Goal: Task Accomplishment & Management: Manage account settings

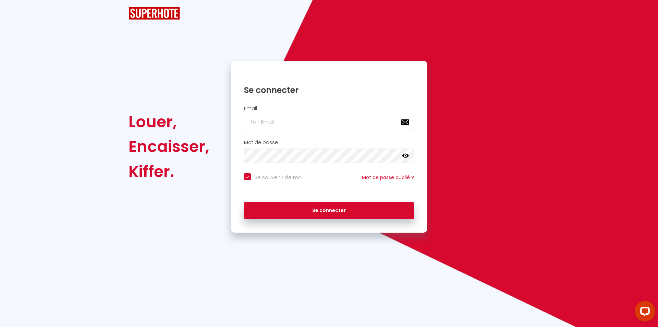
checkbox input "true"
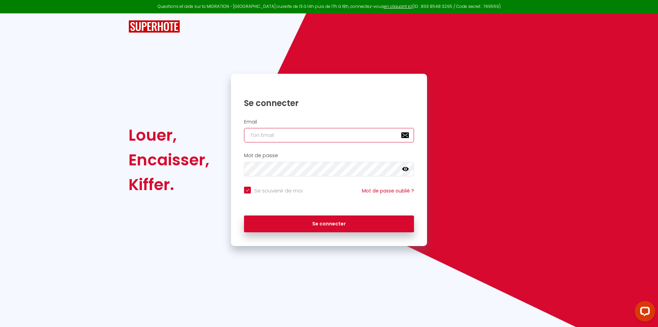
click at [326, 136] on input "email" at bounding box center [329, 135] width 170 height 14
type input "L"
checkbox input "true"
type input "LE"
checkbox input "true"
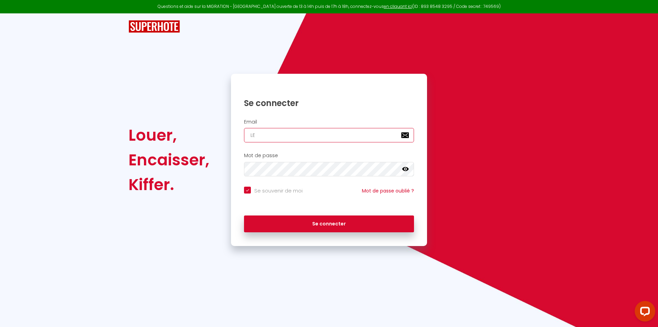
type input "LES"
checkbox input "true"
type input "LESL"
checkbox input "true"
type input "LES"
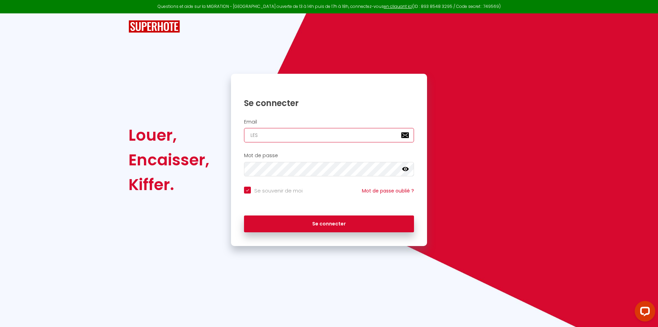
checkbox input "true"
type input "LE"
checkbox input "true"
type input "L"
checkbox input "true"
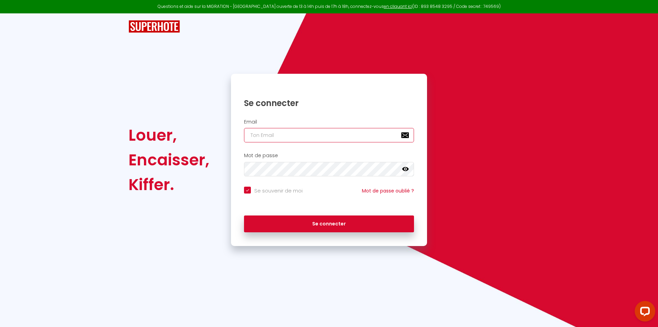
checkbox input "true"
type input "l"
checkbox input "true"
type input "le"
checkbox input "true"
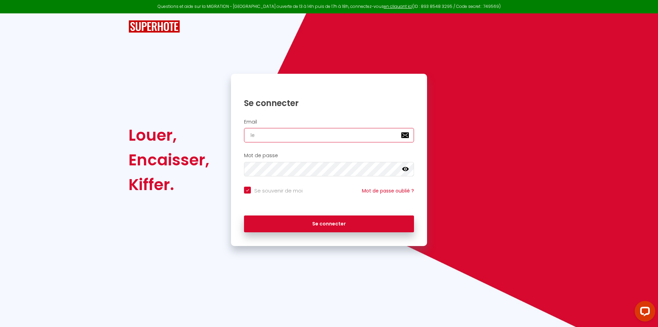
type input "les"
checkbox input "true"
type input "lesl"
checkbox input "true"
type input "leslo"
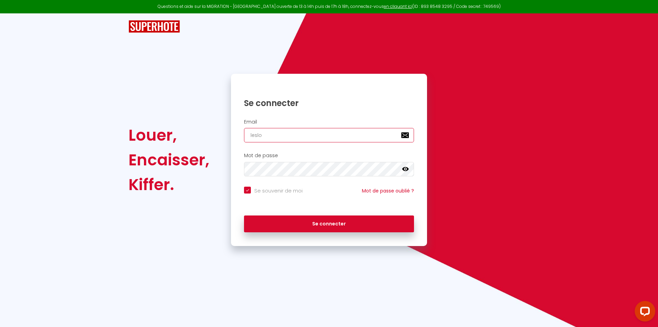
checkbox input "true"
type input "leslog"
checkbox input "true"
type input "leslogi"
checkbox input "true"
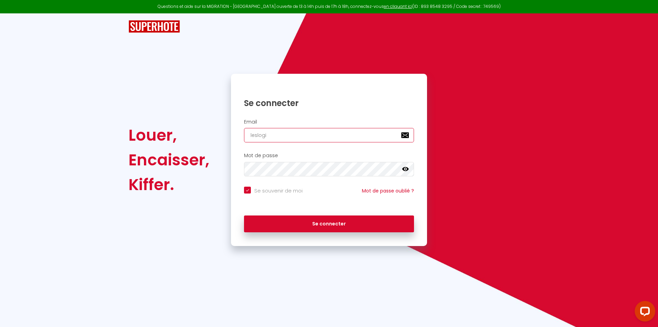
type input "leslogis"
checkbox input "true"
type input "leslogisd"
checkbox input "true"
type input "leslogisde"
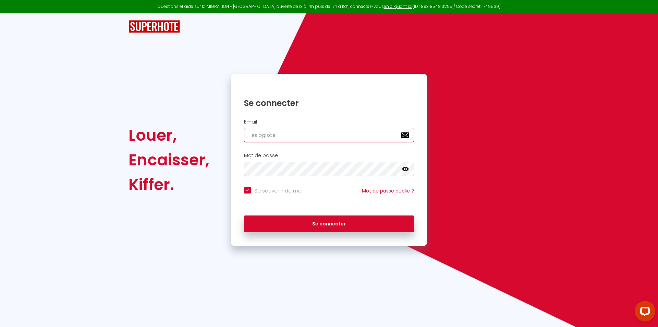
checkbox input "true"
type input "leslogisdej"
checkbox input "true"
type input "leslogisdeju"
checkbox input "true"
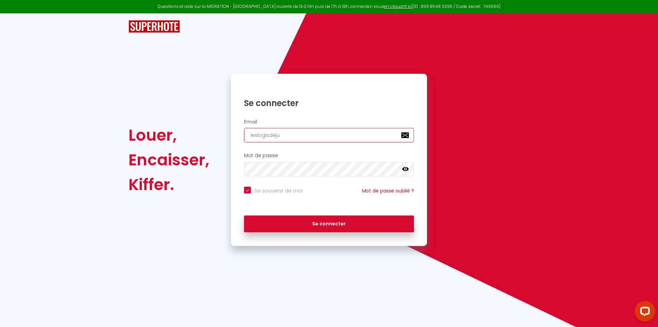
type input "leslogisdejul"
checkbox input "true"
type input "leslogisdejule"
checkbox input "true"
type input "leslogisdejul"
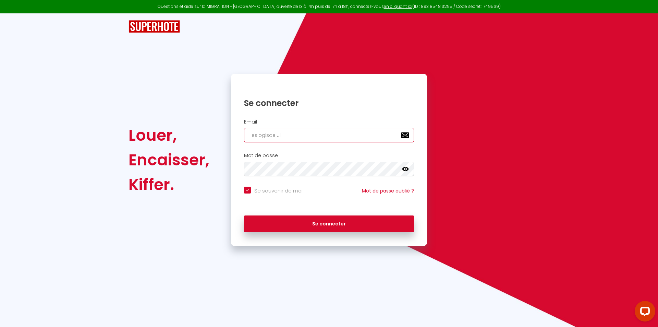
checkbox input "true"
type input "leslogisdejuli"
checkbox input "true"
type input "leslogisdejulie"
checkbox input "true"
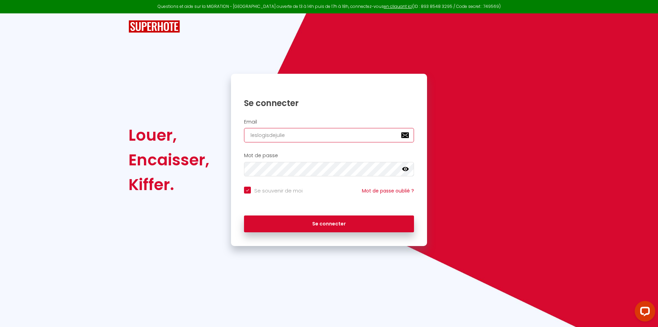
type input "leslogisdejulie@"
checkbox input "true"
type input "leslogisdejulie@g"
checkbox input "true"
type input "leslogisdejulie@gm"
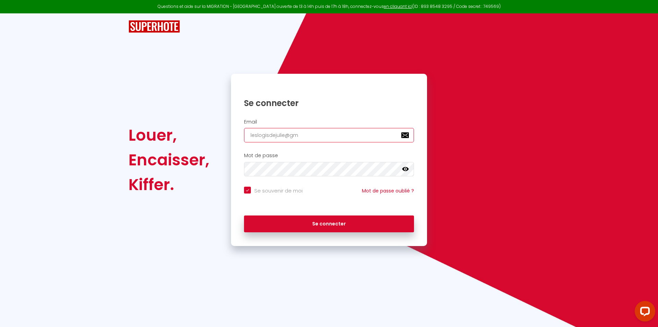
checkbox input "true"
type input "leslogisdejulie@gma"
checkbox input "true"
type input "leslogisdejulie@gmai"
checkbox input "true"
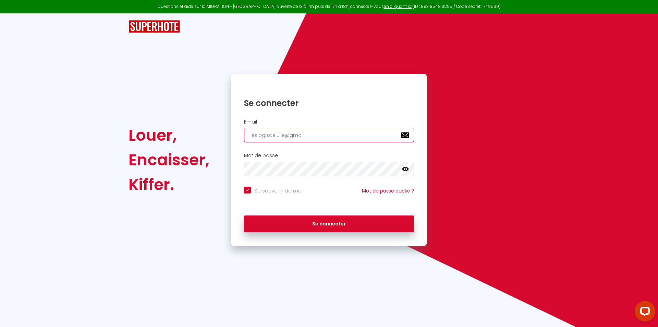
type input "leslogisdejulie@gmaiL"
checkbox input "true"
type input "leslogisdejulie@gmaiL;"
checkbox input "true"
type input "leslogisdejulie@gmaiL;c"
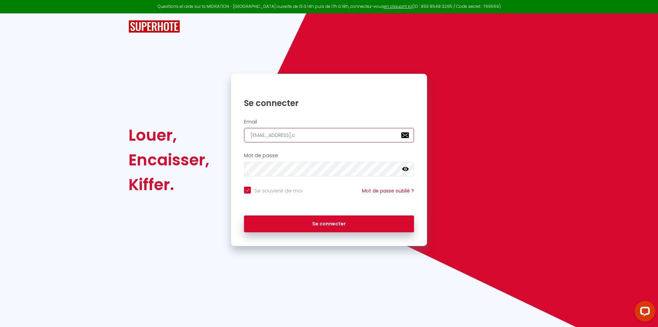
checkbox input "true"
type input "leslogisdejulie@gmaiL;co"
checkbox input "true"
type input "leslogisdejulie@gmaiL;c"
checkbox input "true"
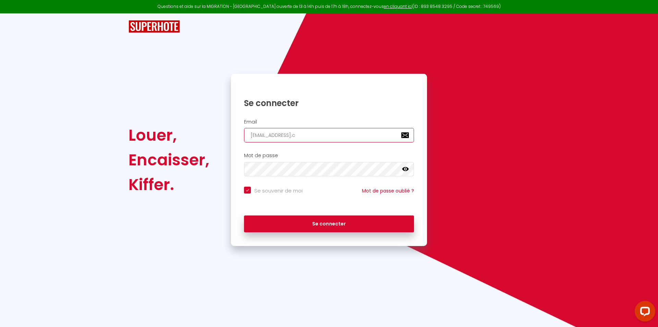
type input "leslogisdejulie@gmaiL;"
checkbox input "true"
type input "leslogisdejulie@gmaiL"
checkbox input "true"
type input "leslogisdejulie@gmai"
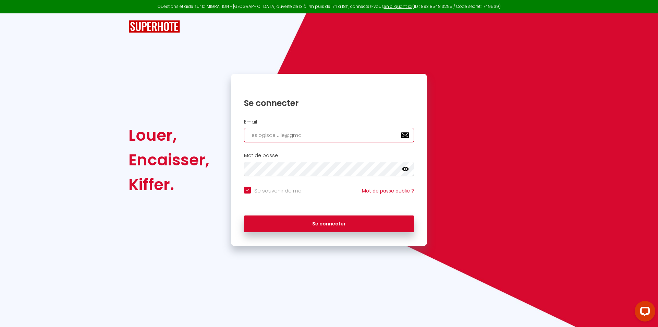
checkbox input "true"
type input "leslogisdejulie@gmaiL"
checkbox input "true"
type input "leslogisdejulie@gmai"
checkbox input "true"
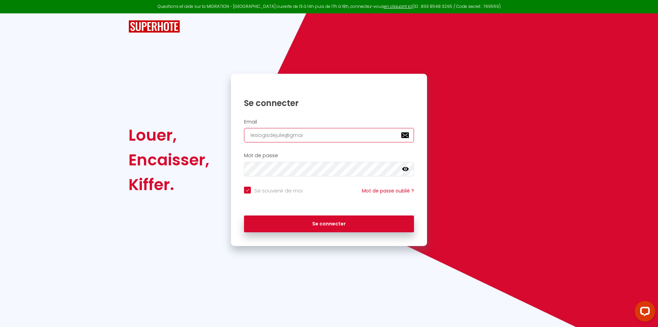
type input "leslogisdejulie@gmail"
checkbox input "true"
type input "leslogisdejulie@gmail."
checkbox input "true"
type input "leslogisdejulie@gmail.x"
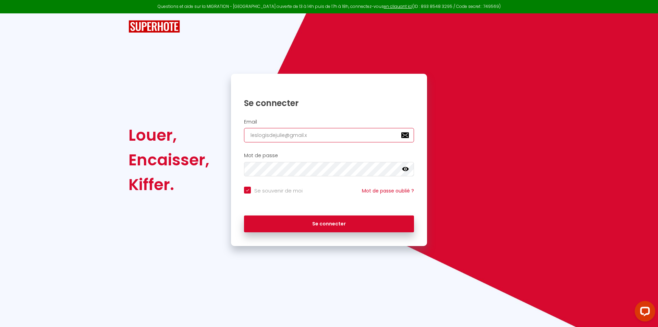
checkbox input "true"
type input "leslogisdejulie@gmail.xo"
checkbox input "true"
type input "leslogisdejulie@gmail.xom"
checkbox input "true"
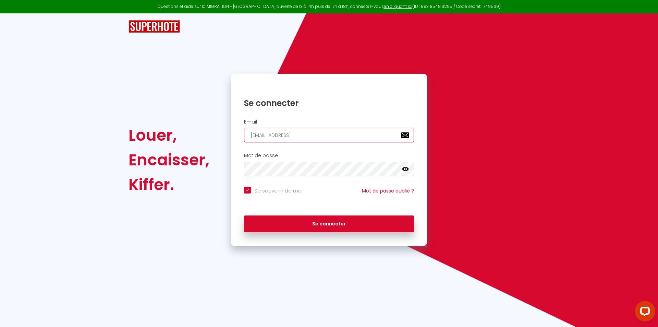
type input "leslogisdejulie@gmail.xo"
checkbox input "true"
type input "leslogisdejulie@gmail.x"
checkbox input "true"
type input "leslogisdejulie@gmail."
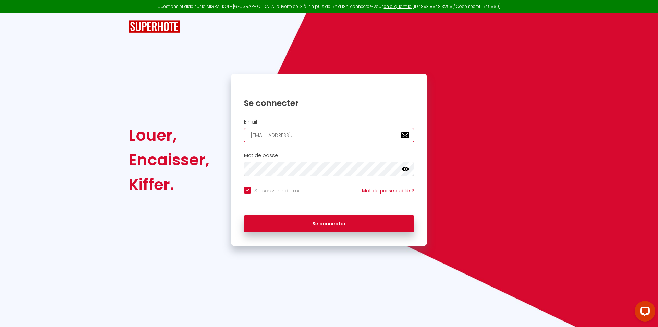
checkbox input "true"
type input "leslogisdejulie@gmail.c"
checkbox input "true"
type input "leslogisdejulie@gmail.co"
checkbox input "true"
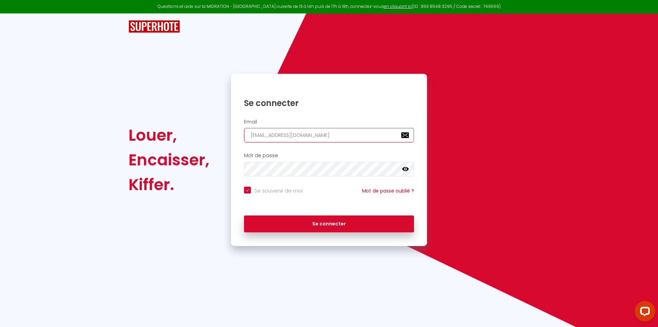
type input "leslogisdejulie@gmail.com"
checkbox input "true"
type input "leslogisdejulie@gmail.com"
click at [244, 215] on button "Se connecter" at bounding box center [329, 223] width 170 height 17
checkbox input "true"
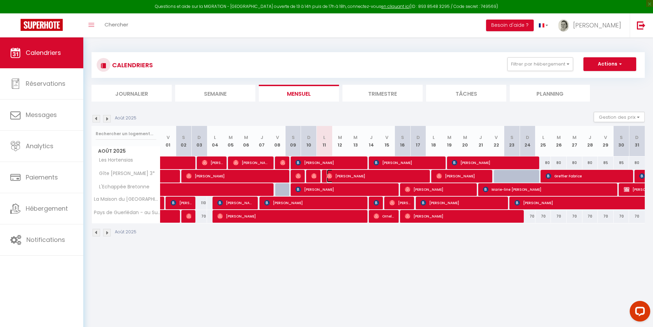
click at [331, 178] on img at bounding box center [329, 175] width 5 height 5
select select "OK"
select select "1"
select select "0"
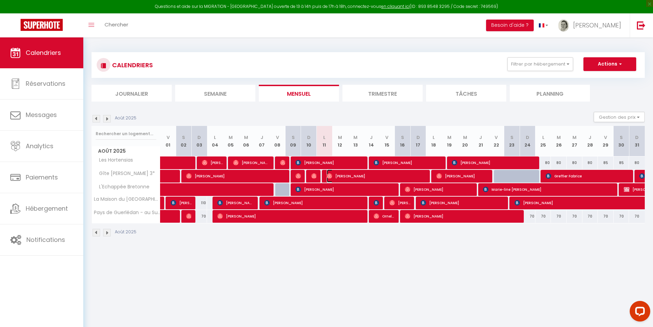
select select "1"
select select
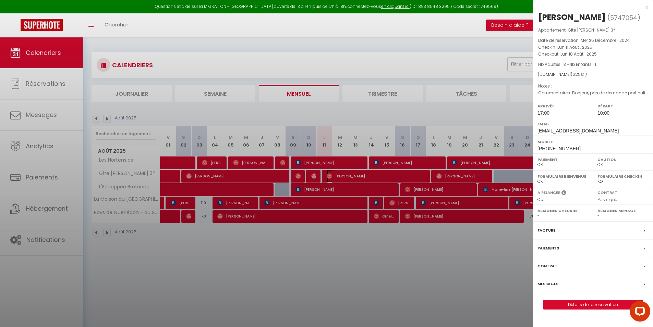
select select "46403"
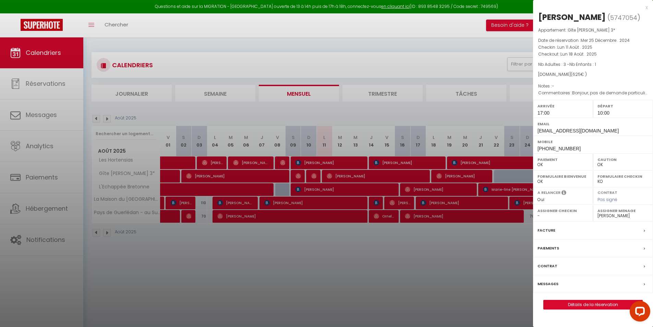
drag, startPoint x: 413, startPoint y: 272, endPoint x: 412, endPoint y: 267, distance: 4.9
click at [413, 272] on div at bounding box center [326, 163] width 653 height 327
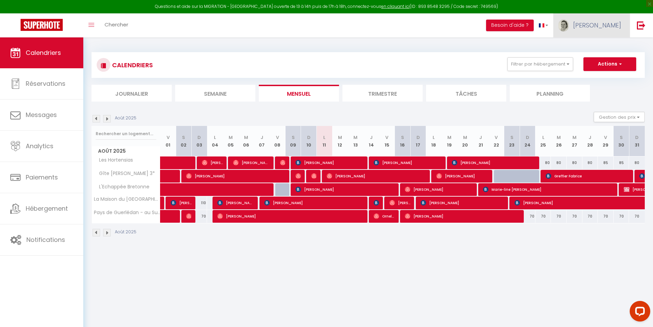
click at [612, 23] on span "Julie" at bounding box center [597, 25] width 48 height 9
click at [600, 60] on link "Équipe" at bounding box center [602, 60] width 51 height 12
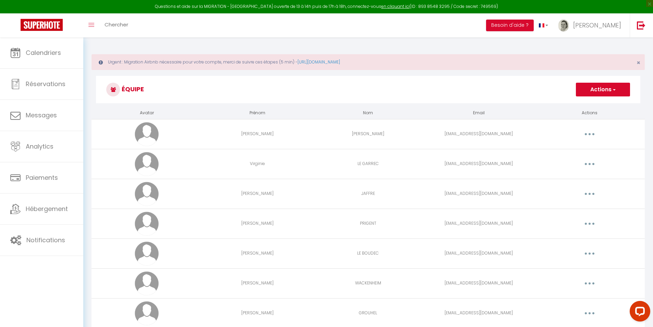
click at [589, 132] on button "button" at bounding box center [589, 134] width 19 height 11
click at [574, 147] on link "Editer" at bounding box center [571, 150] width 51 height 12
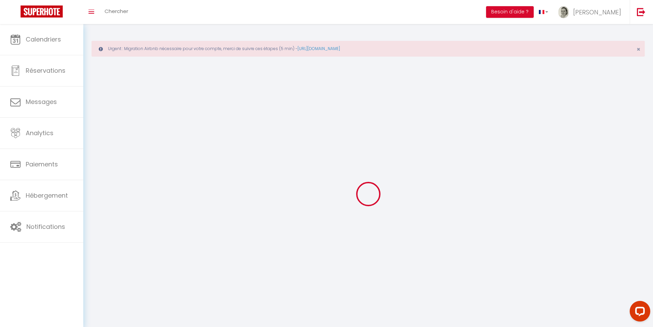
type input "Joanne"
type input "WALKER"
type input "jdwalker8313@gmail.com"
type textarea "KERHortensias5"
type textarea "https://app.superhote.com/#/connect/gP2aYlSHN5"
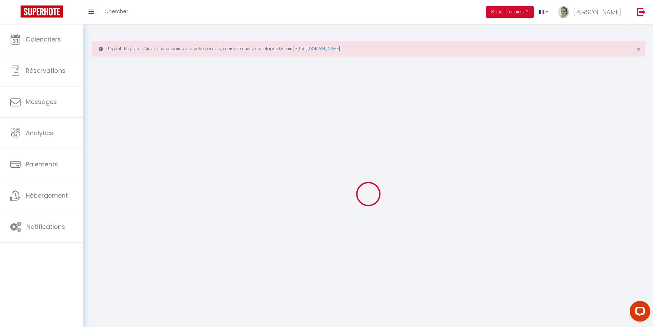
checkbox input "false"
checkbox input "true"
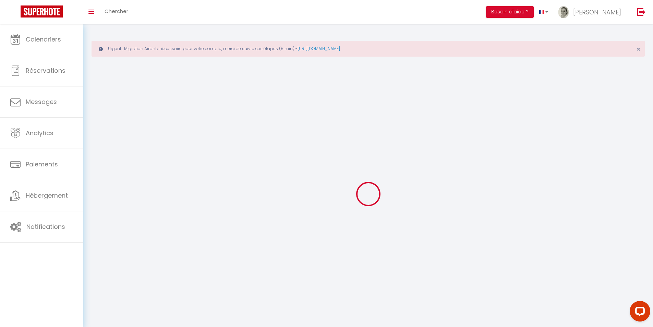
checkbox input "true"
checkbox input "false"
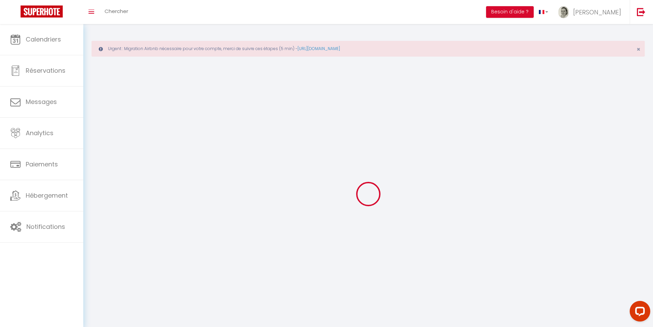
checkbox input "true"
checkbox input "false"
checkbox input "true"
checkbox input "false"
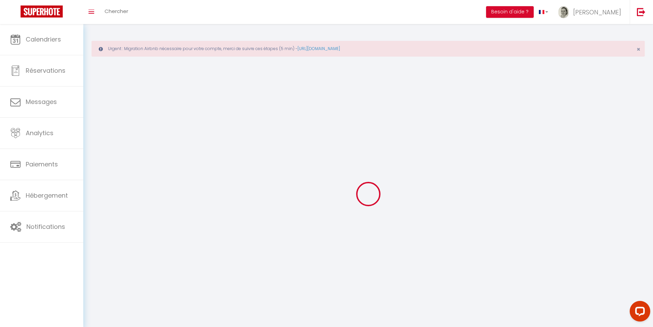
checkbox input "false"
select select
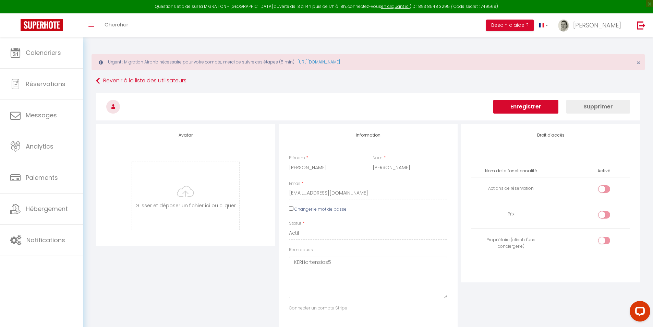
click at [538, 108] on button "Enregistrer" at bounding box center [525, 107] width 65 height 14
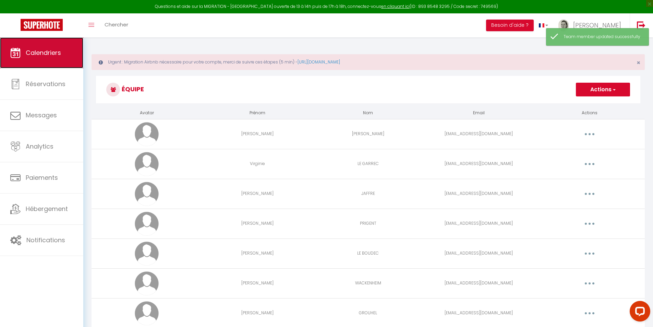
click at [56, 47] on link "Calendriers" at bounding box center [41, 52] width 83 height 31
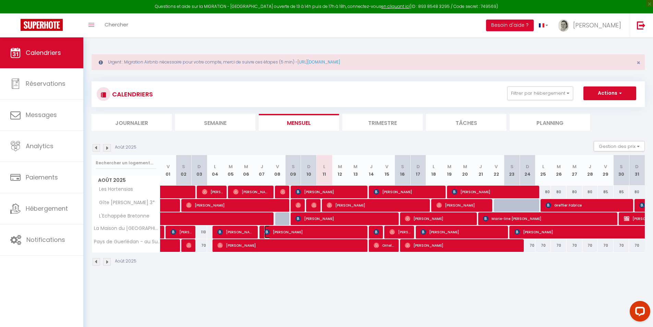
click at [324, 233] on span "Valentin Petit" at bounding box center [314, 231] width 100 height 13
select select "OK"
select select "0"
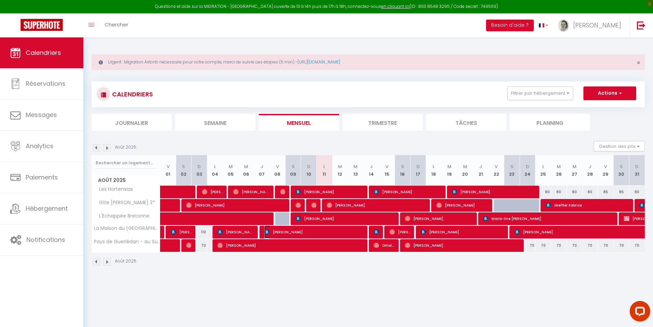
select select "1"
select select
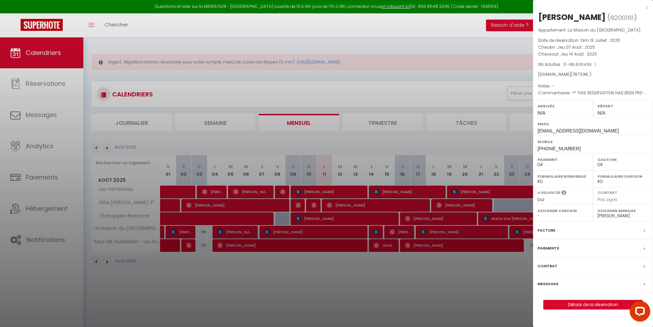
click at [623, 216] on select "- Joanne WALKER Virginie LE GARREC Catherine JAFFRE Anne-Marie PRIGENT Isabelle…" at bounding box center [622, 215] width 51 height 6
click at [597, 212] on select "- Joanne WALKER Virginie LE GARREC Catherine JAFFRE Anne-Marie PRIGENT Isabelle…" at bounding box center [622, 215] width 51 height 6
click at [416, 217] on div at bounding box center [326, 163] width 653 height 327
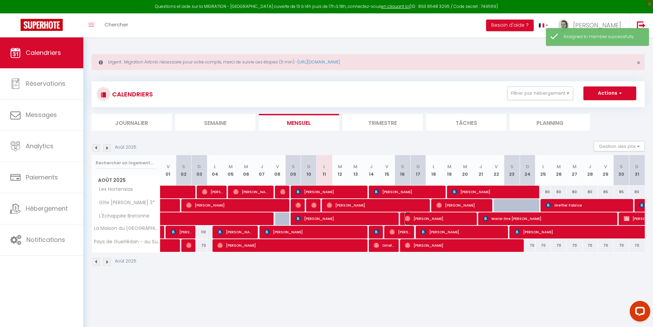
click at [419, 220] on span "Marie Pasquet" at bounding box center [439, 218] width 68 height 13
select select "48568"
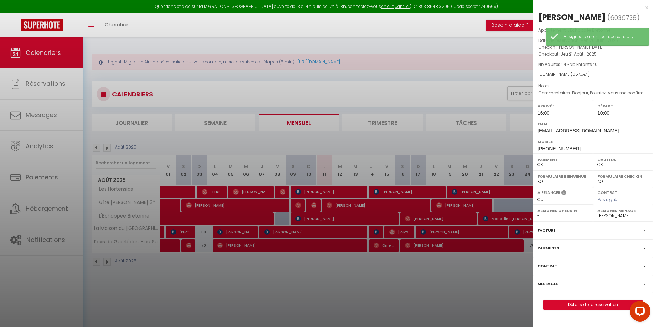
drag, startPoint x: 473, startPoint y: 274, endPoint x: 398, endPoint y: 244, distance: 80.1
click at [471, 271] on div at bounding box center [326, 163] width 653 height 327
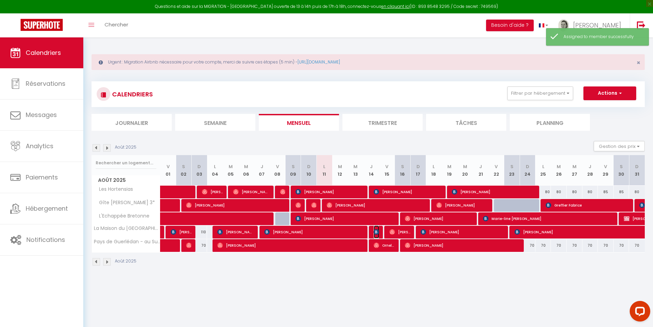
click at [377, 231] on img at bounding box center [376, 231] width 5 height 5
select select "KO"
select select "0"
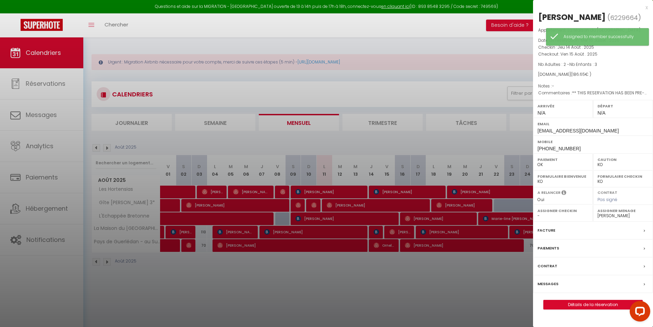
click at [621, 216] on select "- Joanne WALKER Virginie LE GARREC Catherine JAFFRE Anne-Marie PRIGENT Isabelle…" at bounding box center [622, 215] width 51 height 6
select select "46145"
click at [597, 212] on select "- Joanne WALKER Virginie LE GARREC Catherine JAFFRE Anne-Marie PRIGENT Isabelle…" at bounding box center [622, 215] width 51 height 6
click at [405, 232] on div at bounding box center [326, 163] width 653 height 327
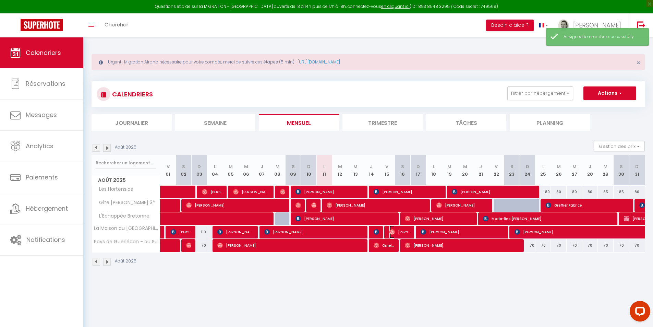
click at [402, 231] on span "Laura Bardet" at bounding box center [399, 231] width 21 height 13
select select "OK"
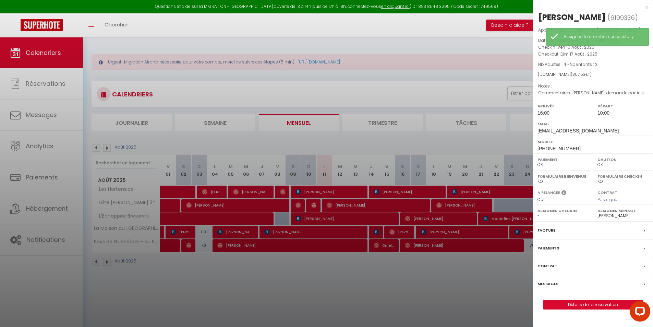
click at [616, 213] on label "Assigner Menage" at bounding box center [622, 210] width 51 height 7
click at [618, 215] on select "- Joanne WALKER Virginie LE GARREC Catherine JAFFRE Anne-Marie PRIGENT Isabelle…" at bounding box center [622, 215] width 51 height 6
select select "46145"
click at [597, 212] on select "- Joanne WALKER Virginie LE GARREC Catherine JAFFRE Anne-Marie PRIGENT Isabelle…" at bounding box center [622, 215] width 51 height 6
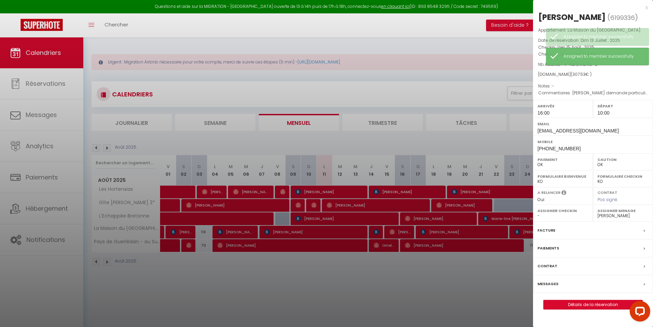
drag, startPoint x: 452, startPoint y: 280, endPoint x: 428, endPoint y: 257, distance: 33.5
click at [445, 272] on div at bounding box center [326, 163] width 653 height 327
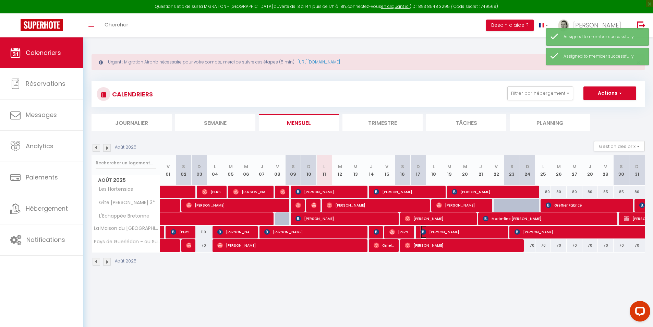
click at [446, 231] on span "christophe Villeret" at bounding box center [463, 231] width 84 height 13
select select "KO"
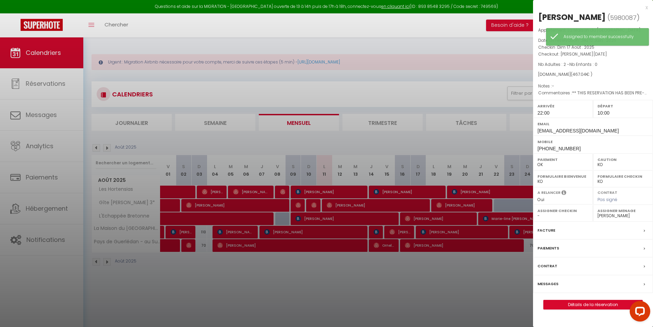
click at [617, 216] on select "- Joanne WALKER Virginie LE GARREC Catherine JAFFRE Anne-Marie PRIGENT Isabelle…" at bounding box center [622, 215] width 51 height 6
select select "46145"
click at [597, 212] on select "- Joanne WALKER Virginie LE GARREC Catherine JAFFRE Anne-Marie PRIGENT Isabelle…" at bounding box center [622, 215] width 51 height 6
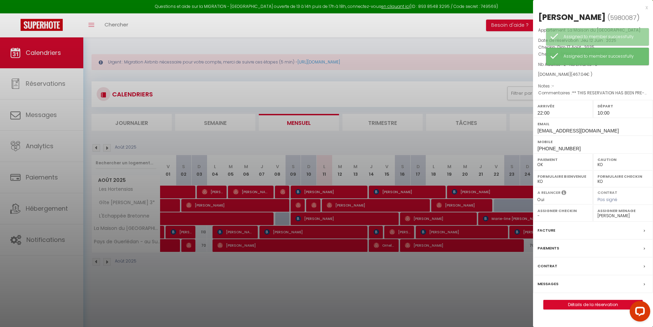
click at [482, 275] on div at bounding box center [326, 163] width 653 height 327
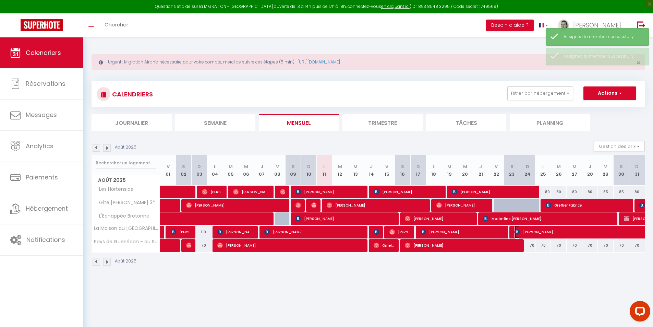
click at [548, 232] on span "Schmitt Johannes" at bounding box center [624, 231] width 221 height 13
select select "0"
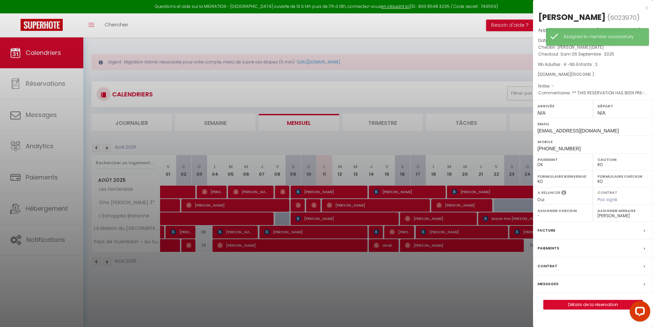
click at [618, 214] on label "Assigner Menage" at bounding box center [622, 210] width 51 height 7
click at [617, 216] on select "- Joanne WALKER Virginie LE GARREC Catherine JAFFRE Anne-Marie PRIGENT Isabelle…" at bounding box center [622, 215] width 51 height 6
click at [597, 212] on select "- Joanne WALKER Virginie LE GARREC Catherine JAFFRE Anne-Marie PRIGENT Isabelle…" at bounding box center [622, 215] width 51 height 6
click at [507, 283] on div at bounding box center [326, 163] width 653 height 327
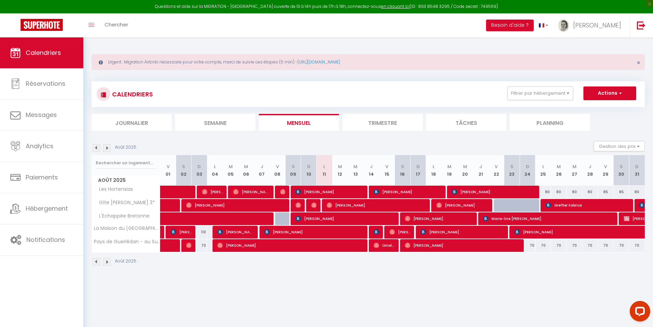
click at [107, 149] on img at bounding box center [107, 148] width 8 height 8
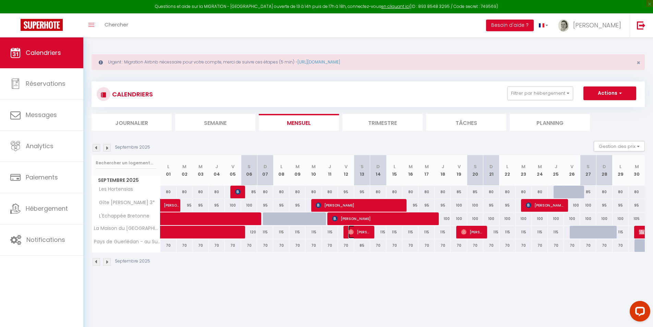
click at [366, 232] on span "Valérie Moreira" at bounding box center [359, 231] width 22 height 13
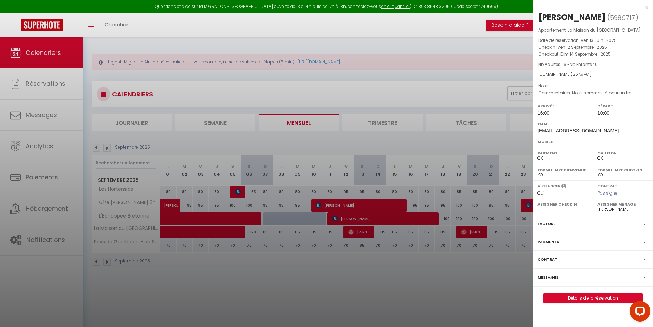
drag, startPoint x: 350, startPoint y: 273, endPoint x: 423, endPoint y: 256, distance: 75.3
click at [355, 272] on div at bounding box center [326, 163] width 653 height 327
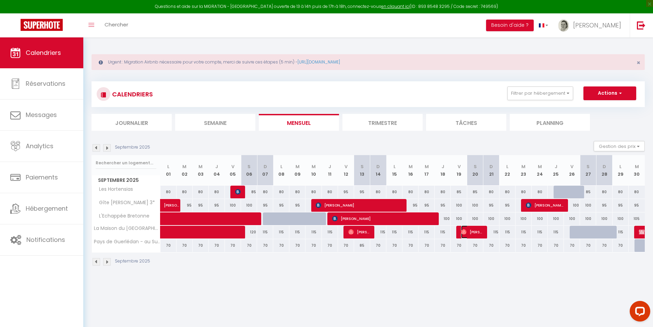
click at [470, 229] on span "Laurent Barré" at bounding box center [472, 231] width 22 height 13
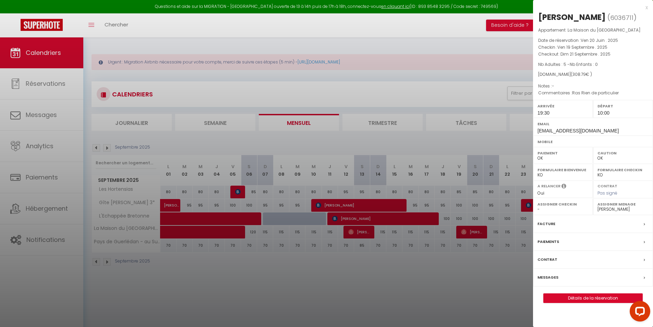
drag, startPoint x: 458, startPoint y: 289, endPoint x: 478, endPoint y: 283, distance: 20.6
click at [459, 288] on div at bounding box center [326, 163] width 653 height 327
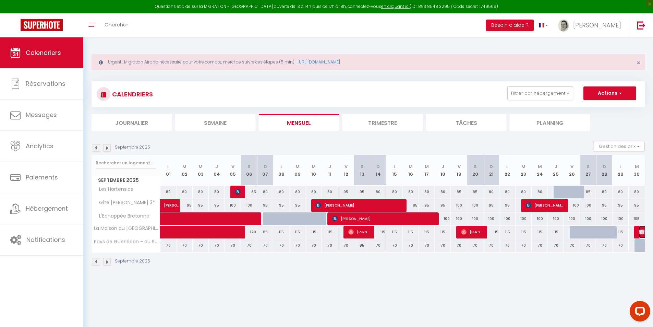
click at [641, 231] on img at bounding box center [641, 231] width 5 height 5
select select "KO"
select select "0"
select select "46403"
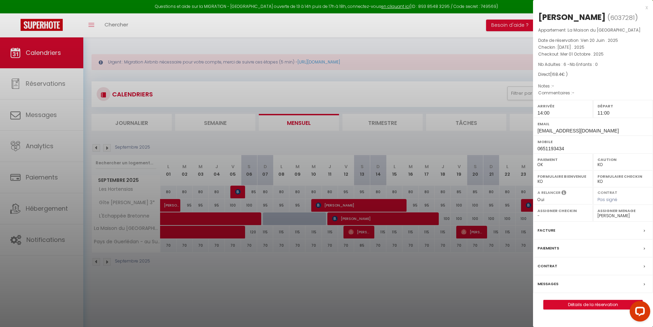
click at [619, 213] on label "Assigner Menage" at bounding box center [622, 210] width 51 height 7
click at [621, 217] on select "- Joanne WALKER Virginie LE GARREC Catherine JAFFRE Anne-Marie PRIGENT Isabelle…" at bounding box center [622, 215] width 51 height 6
select select
click at [597, 212] on select "- Joanne WALKER Virginie LE GARREC Catherine JAFFRE Anne-Marie PRIGENT Isabelle…" at bounding box center [622, 215] width 51 height 6
click at [499, 284] on div at bounding box center [326, 163] width 653 height 327
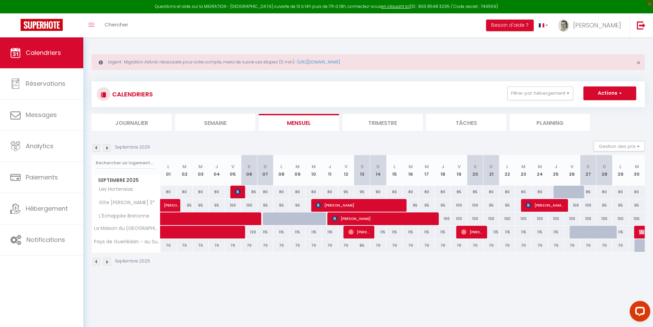
click at [92, 144] on div "Septembre 2025" at bounding box center [122, 148] width 61 height 8
click at [97, 150] on img at bounding box center [97, 148] width 8 height 8
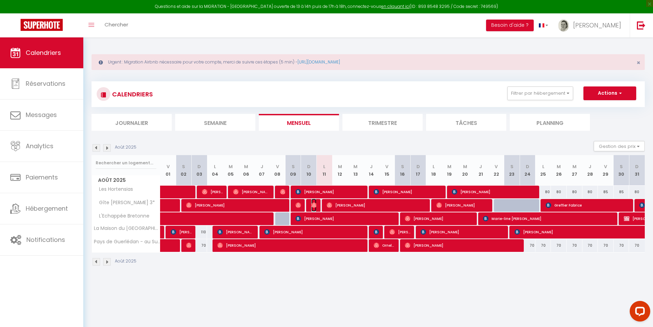
click at [314, 208] on span "Julien Valentin" at bounding box center [313, 204] width 5 height 13
select select "OK"
select select "46403"
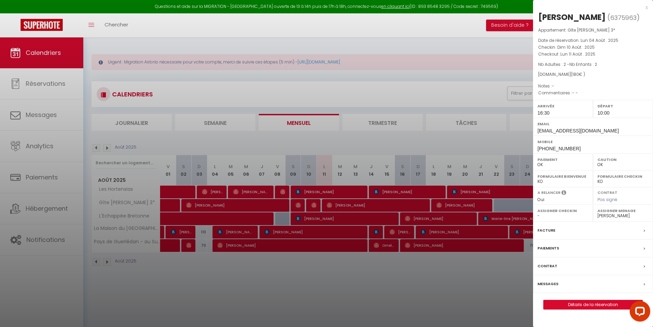
drag, startPoint x: 646, startPoint y: 9, endPoint x: 596, endPoint y: 35, distance: 56.4
click at [646, 8] on div "x" at bounding box center [590, 7] width 115 height 8
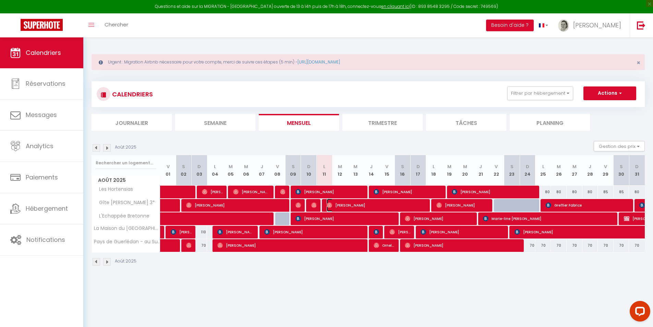
click at [371, 205] on span "Sébastien Durand" at bounding box center [377, 204] width 100 height 13
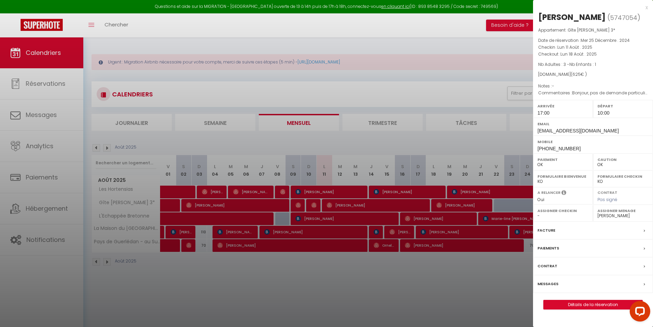
click at [445, 81] on div at bounding box center [326, 163] width 653 height 327
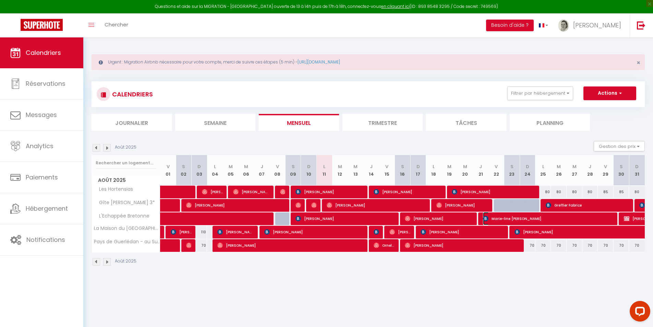
click at [498, 216] on span "Marie-line CIMON" at bounding box center [548, 218] width 131 height 13
select select "KO"
select select "48568"
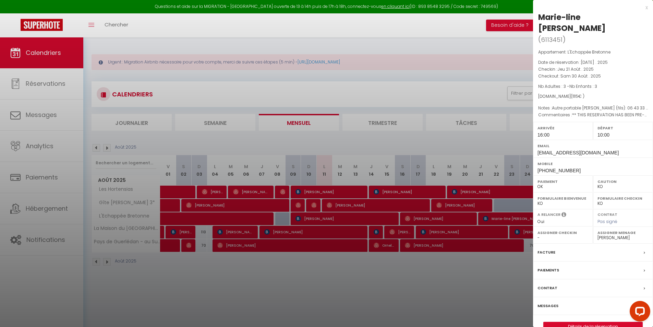
click at [406, 283] on div at bounding box center [326, 163] width 653 height 327
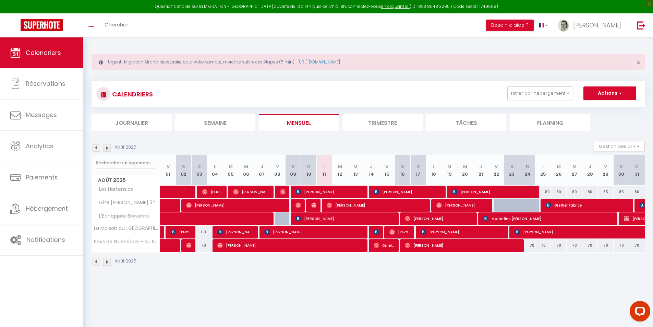
click at [110, 147] on img at bounding box center [107, 148] width 8 height 8
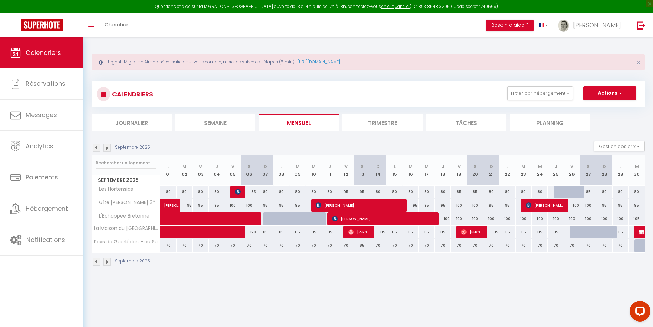
click at [110, 147] on img at bounding box center [107, 148] width 8 height 8
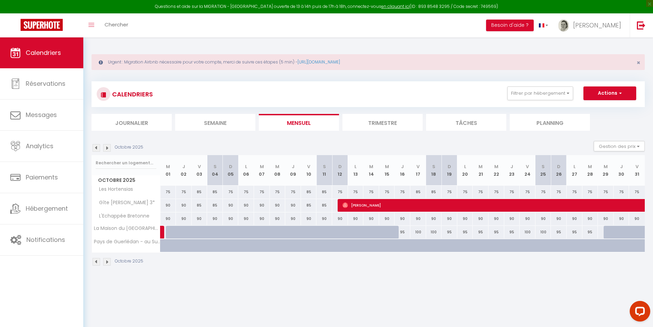
click at [110, 147] on img at bounding box center [107, 148] width 8 height 8
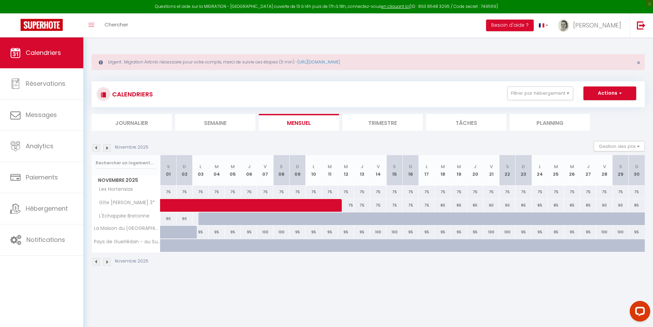
click at [95, 146] on img at bounding box center [97, 148] width 8 height 8
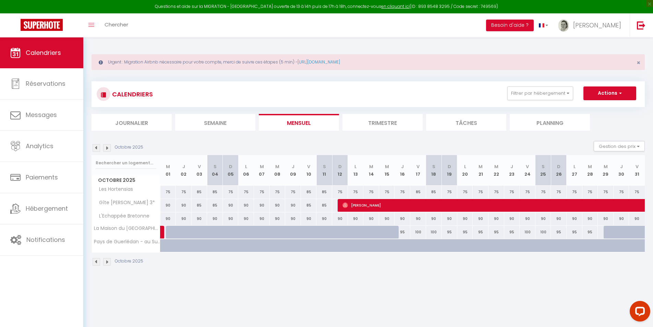
click at [110, 147] on img at bounding box center [107, 148] width 8 height 8
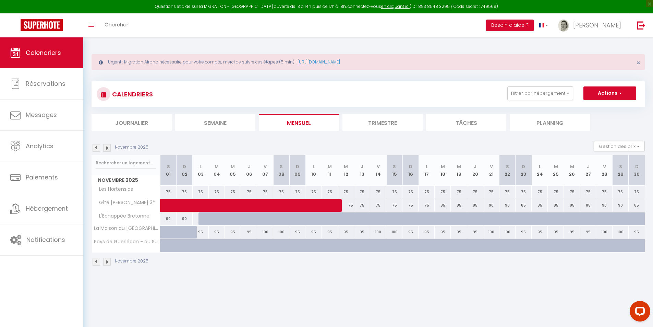
click at [98, 147] on img at bounding box center [97, 148] width 8 height 8
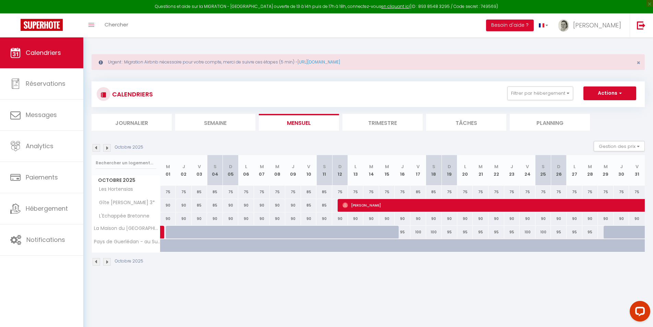
click at [106, 148] on img at bounding box center [107, 148] width 8 height 8
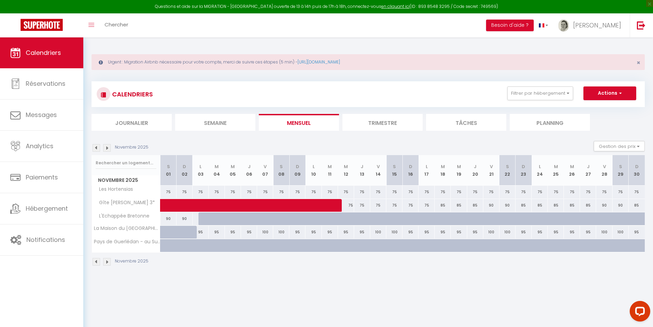
click at [104, 145] on img at bounding box center [107, 148] width 8 height 8
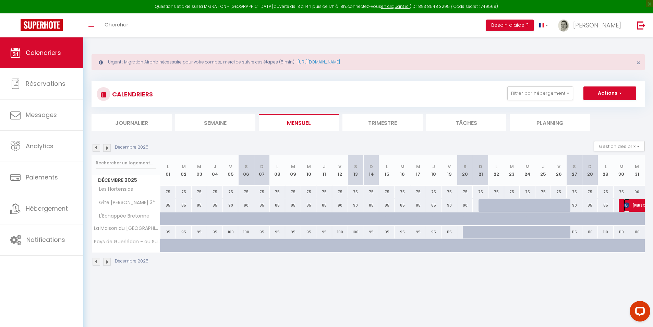
drag, startPoint x: 637, startPoint y: 207, endPoint x: 634, endPoint y: 210, distance: 4.4
click at [637, 206] on span "Lydia BRUXELLE" at bounding box center [647, 204] width 47 height 13
select select
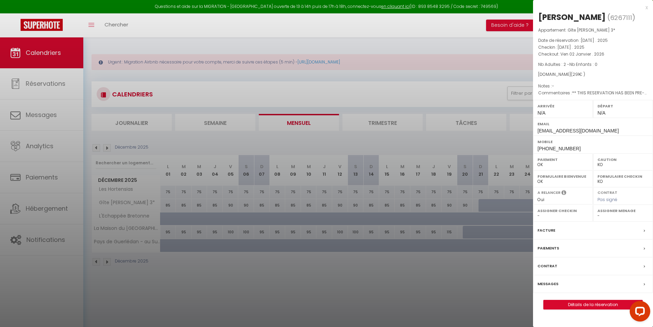
click at [486, 45] on div at bounding box center [326, 163] width 653 height 327
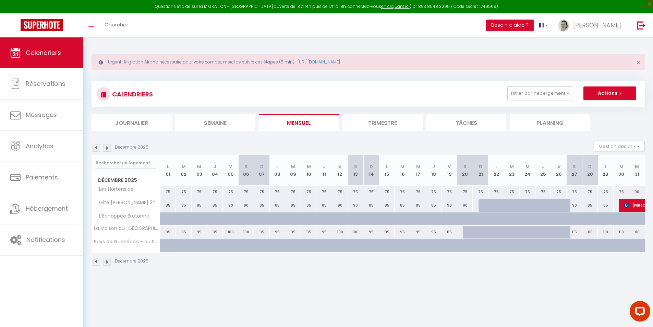
click at [97, 148] on img at bounding box center [97, 148] width 8 height 8
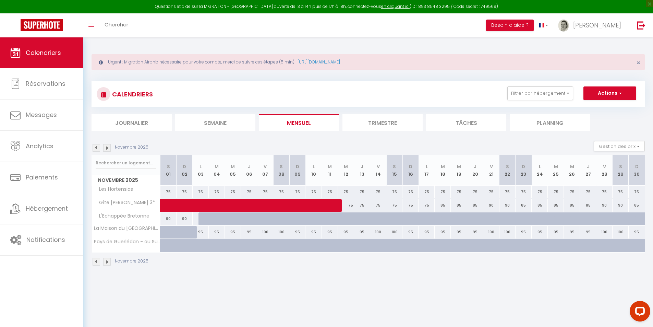
click at [97, 148] on img at bounding box center [97, 148] width 8 height 8
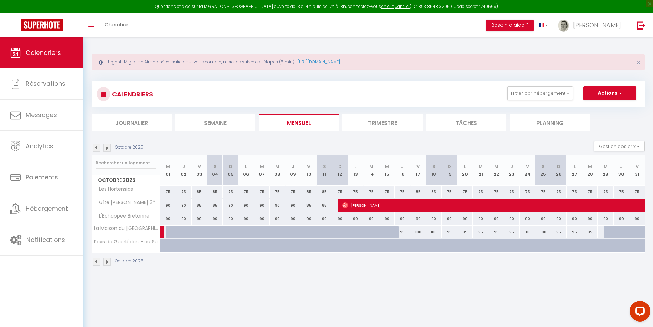
click at [97, 148] on img at bounding box center [97, 148] width 8 height 8
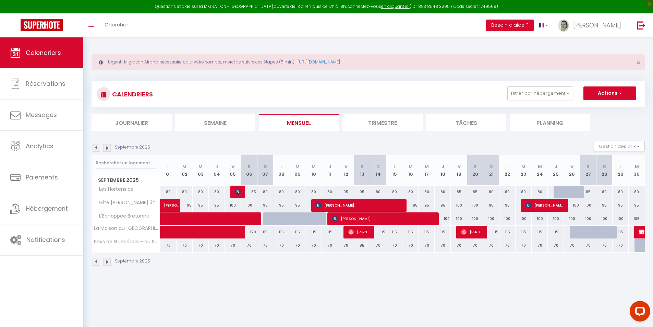
click at [96, 147] on img at bounding box center [97, 148] width 8 height 8
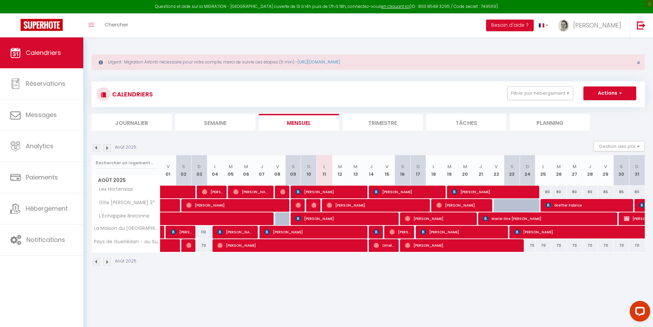
click at [97, 147] on img at bounding box center [97, 148] width 8 height 8
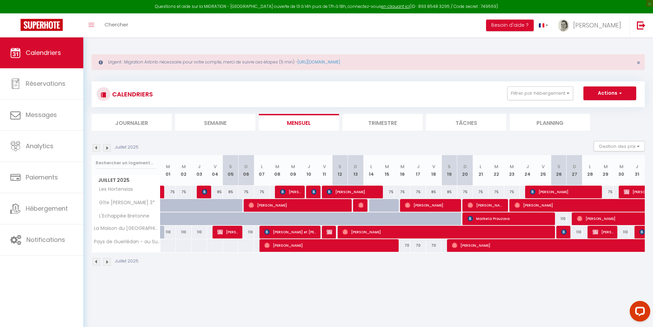
click at [227, 299] on body "Questions et aide sur la MIGRATION - Salle Zoom ouverte de 13 à 14h puis de 17h…" at bounding box center [326, 200] width 653 height 327
click at [327, 62] on link "https://superhote.com/migration-airbnb" at bounding box center [318, 62] width 42 height 6
click at [105, 144] on img at bounding box center [107, 148] width 8 height 8
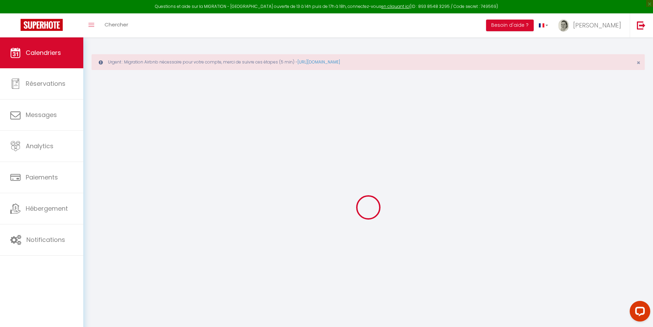
select select "KO"
select select "0"
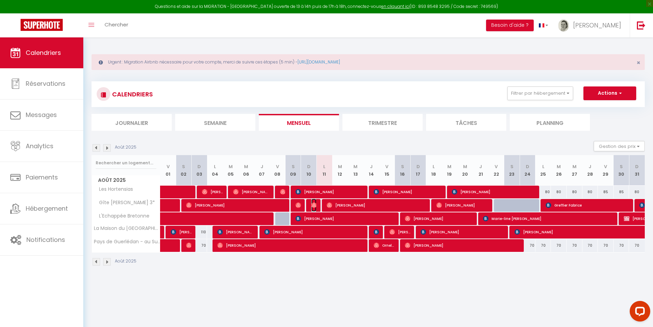
click at [313, 203] on img at bounding box center [313, 204] width 5 height 5
select select "OK"
select select "46403"
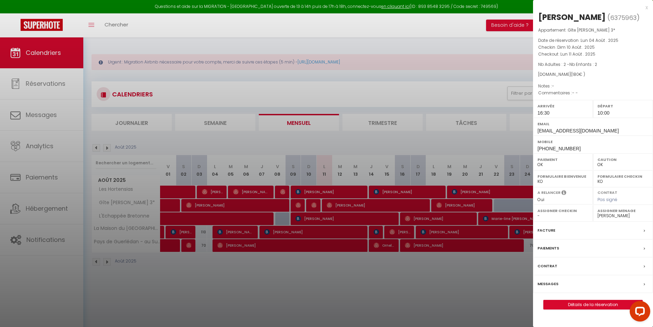
drag, startPoint x: 355, startPoint y: 286, endPoint x: 329, endPoint y: 236, distance: 55.8
click at [353, 280] on div at bounding box center [326, 163] width 653 height 327
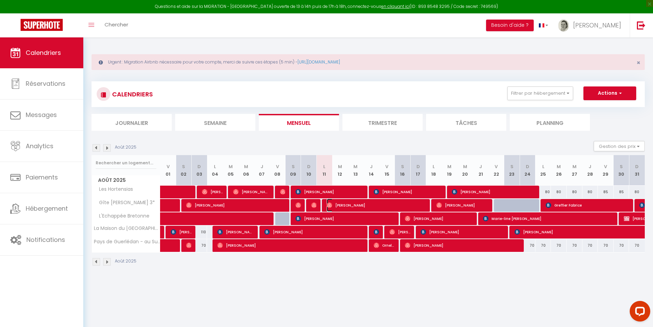
click at [345, 202] on span "Sébastien Durand" at bounding box center [377, 204] width 100 height 13
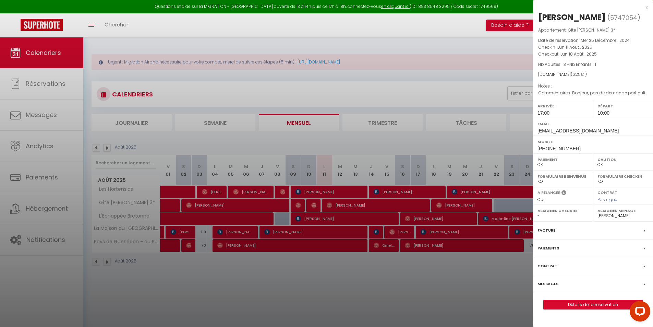
click at [569, 95] on p "Commentaires : Bonjour, pas de demande particulière. Nous arrivons vers 17h-17h…" at bounding box center [593, 92] width 110 height 7
